Goal: Task Accomplishment & Management: Manage account settings

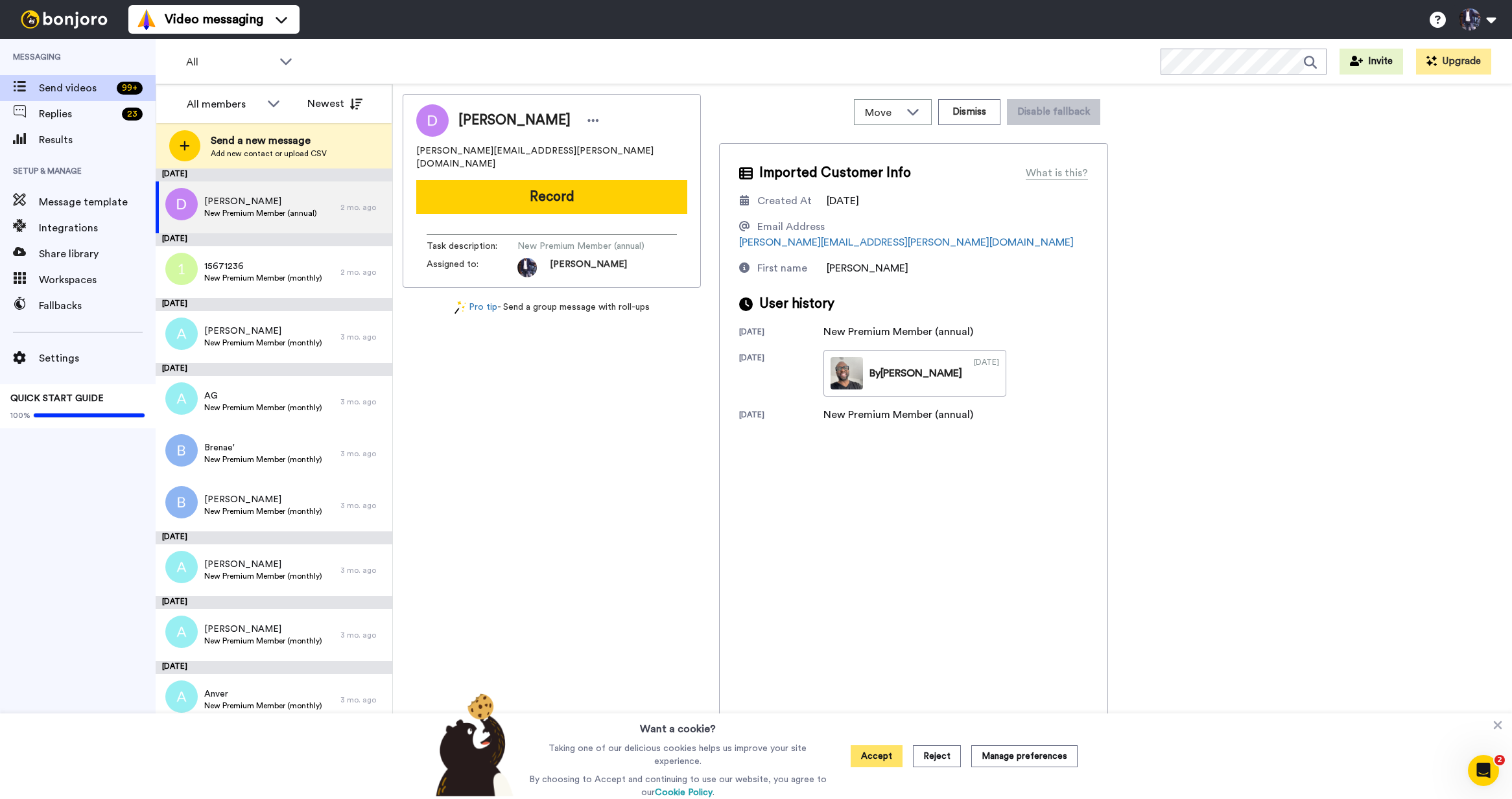
click at [869, 761] on button "Accept" at bounding box center [876, 756] width 51 height 22
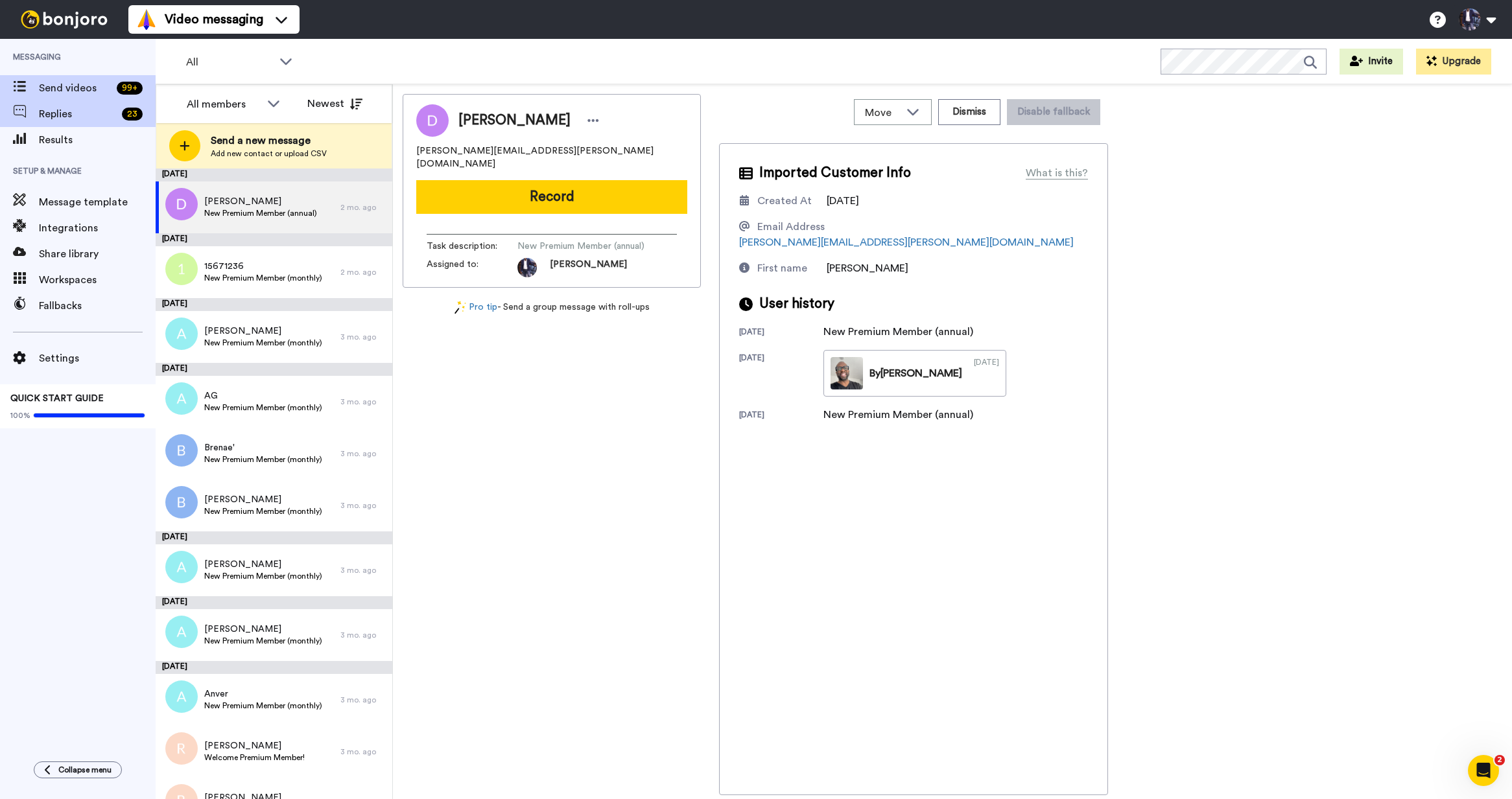
click at [48, 110] on span "Replies" at bounding box center [77, 114] width 78 height 16
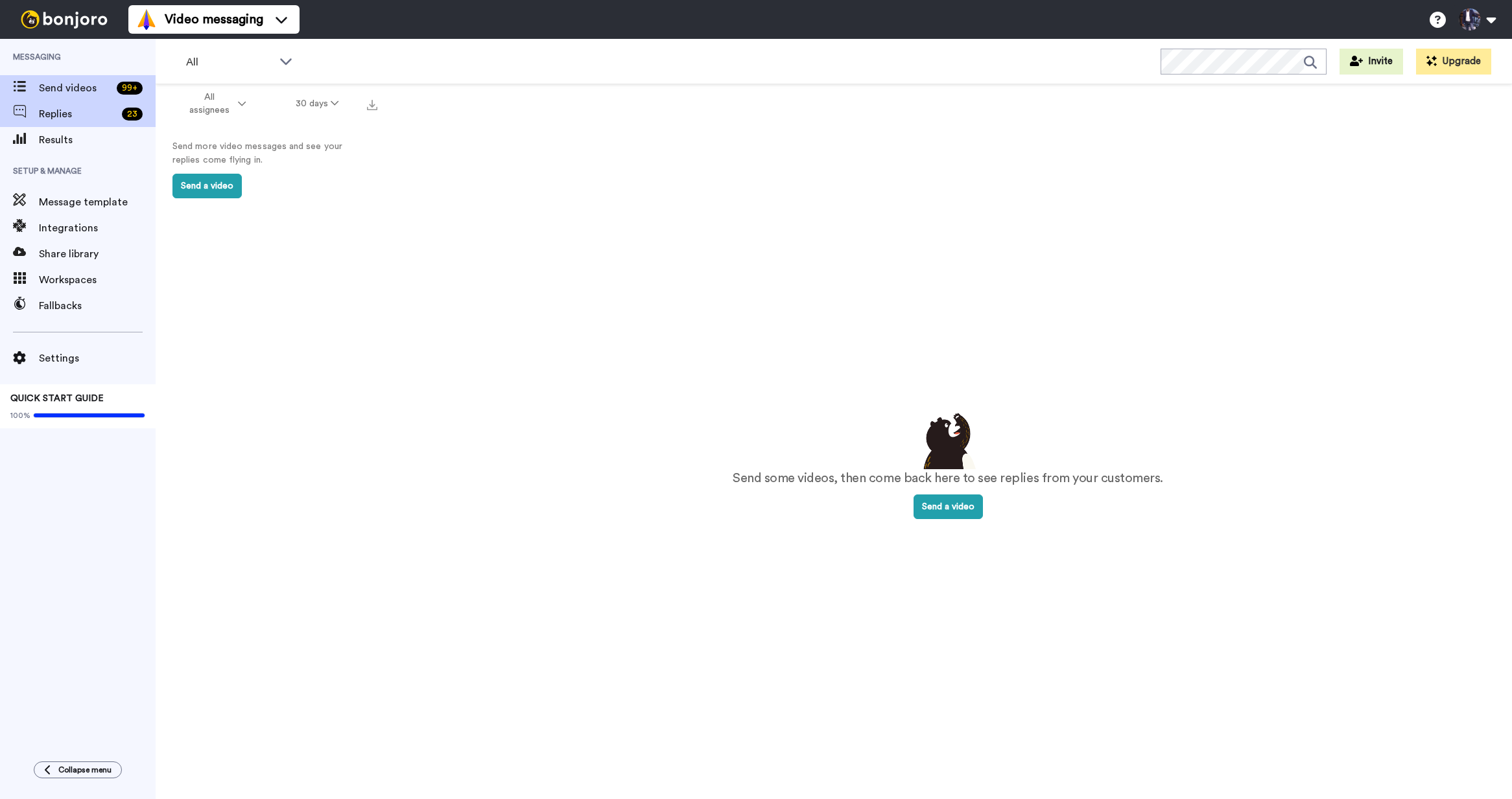
click at [63, 91] on span "Send videos" at bounding box center [74, 88] width 72 height 16
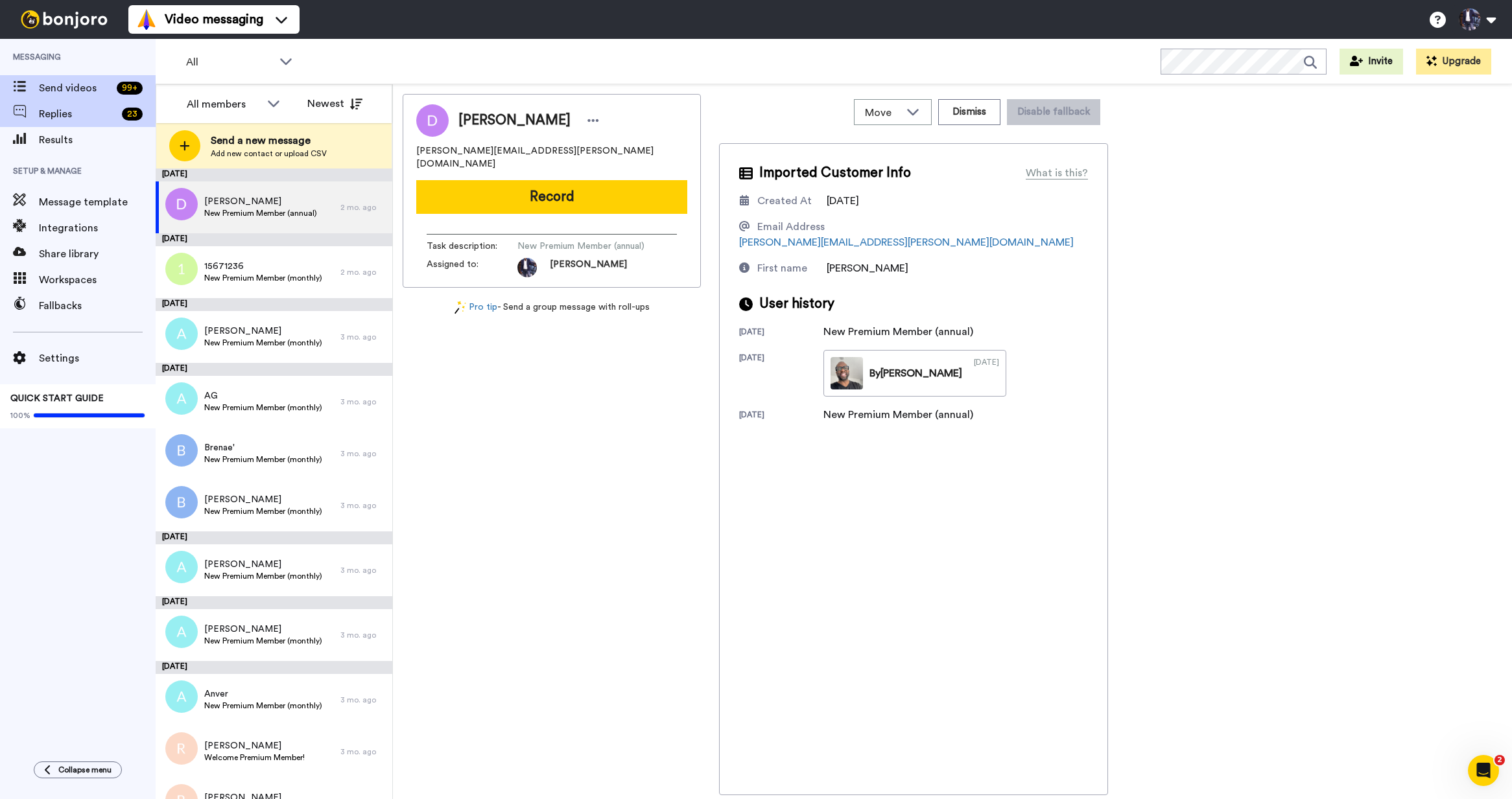
click at [51, 118] on span "Replies" at bounding box center [77, 114] width 78 height 16
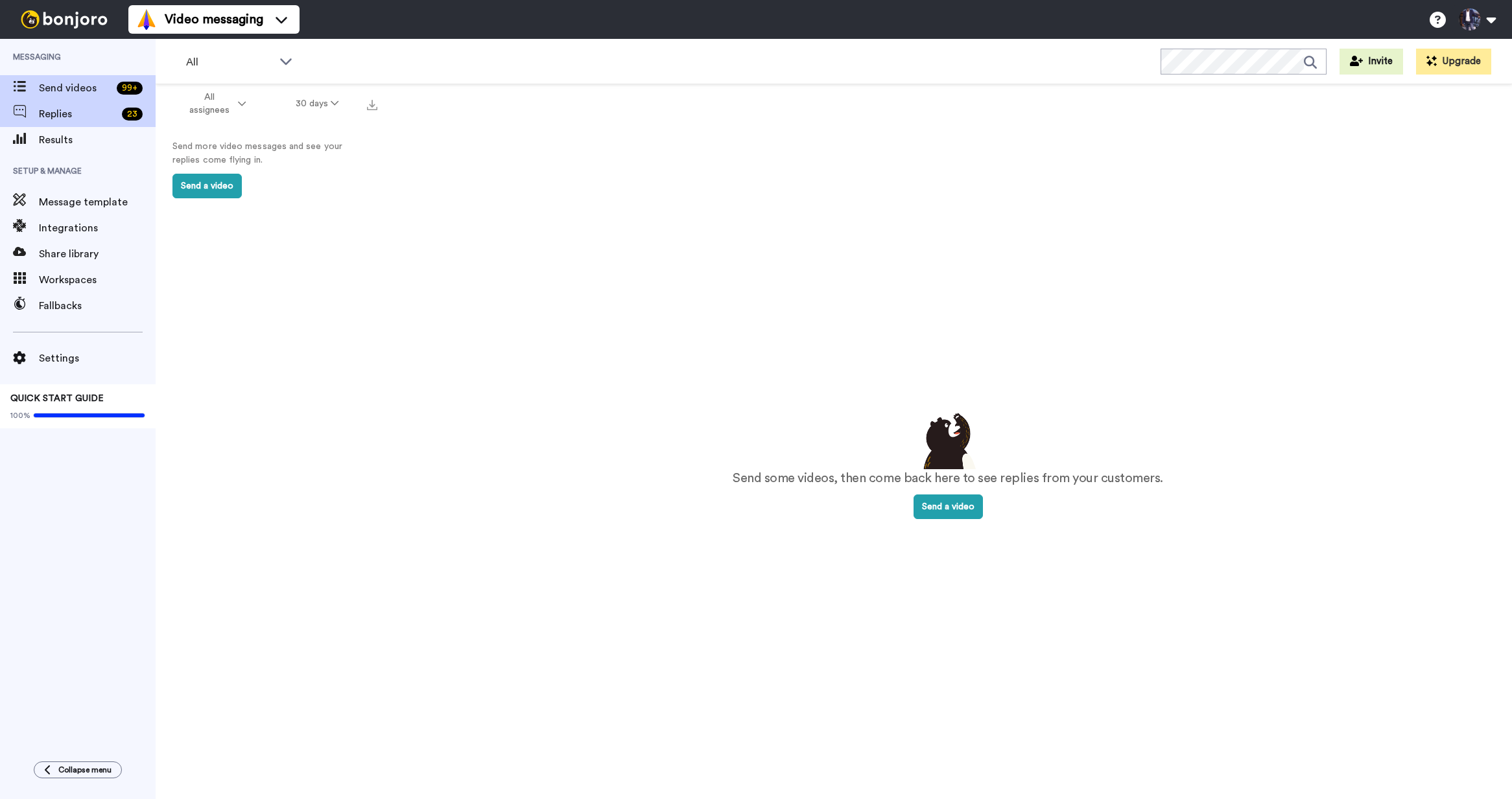
click at [70, 80] on div "Send videos 99 +" at bounding box center [77, 88] width 155 height 26
